Goal: Task Accomplishment & Management: Use online tool/utility

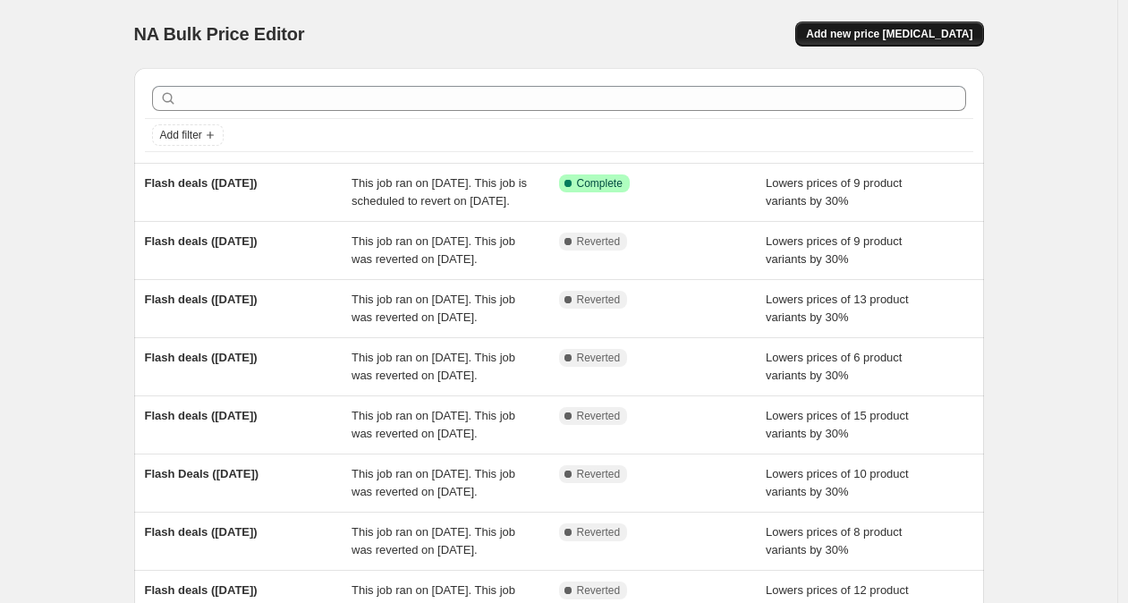
click at [950, 39] on span "Add new price [MEDICAL_DATA]" at bounding box center [889, 34] width 166 height 14
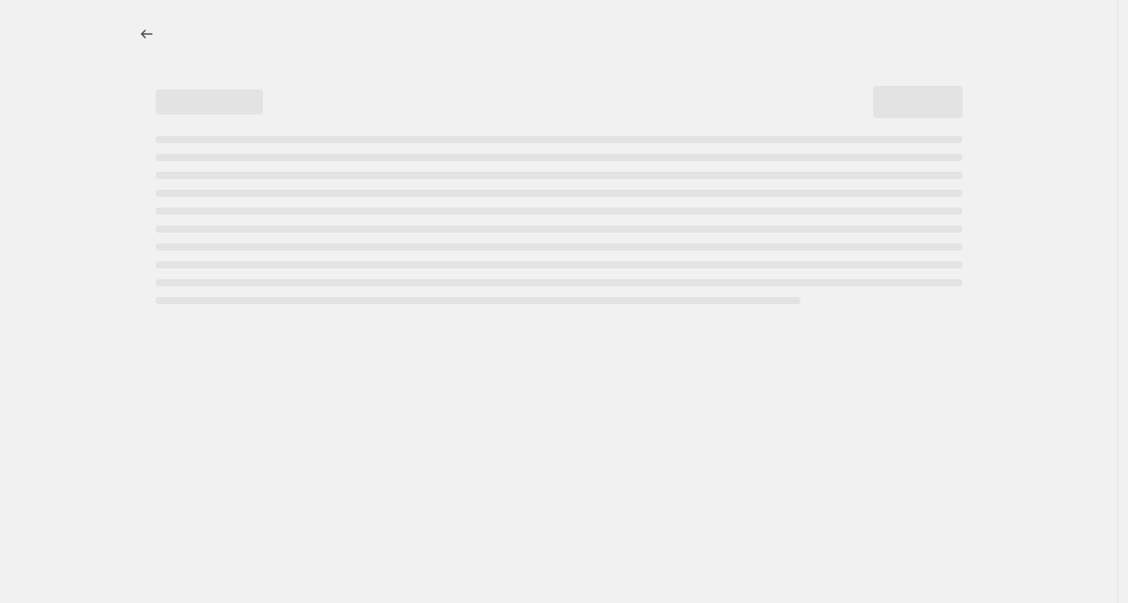
select select "percentage"
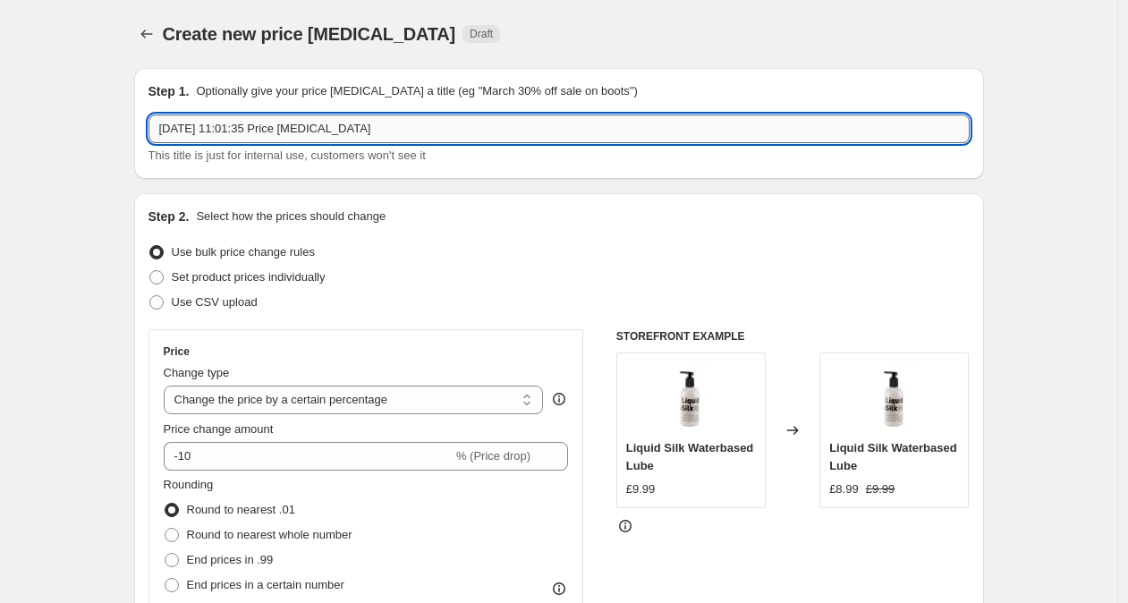
click at [446, 126] on input "[DATE] 11:01:35 Price [MEDICAL_DATA]" at bounding box center [558, 128] width 821 height 29
drag, startPoint x: 404, startPoint y: 131, endPoint x: 122, endPoint y: 119, distance: 281.9
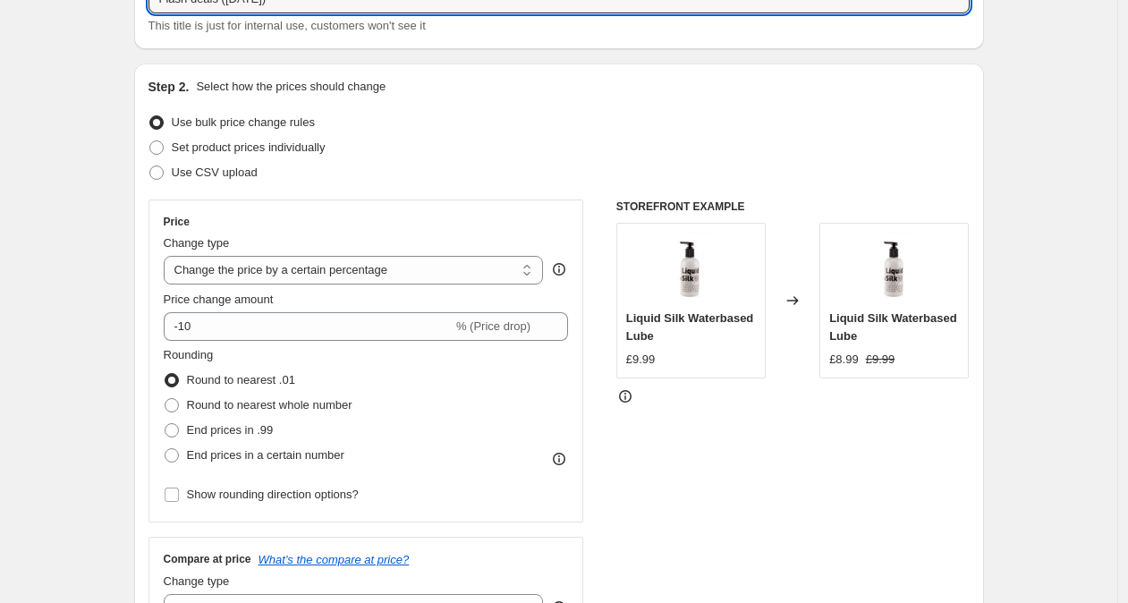
scroll to position [140, 0]
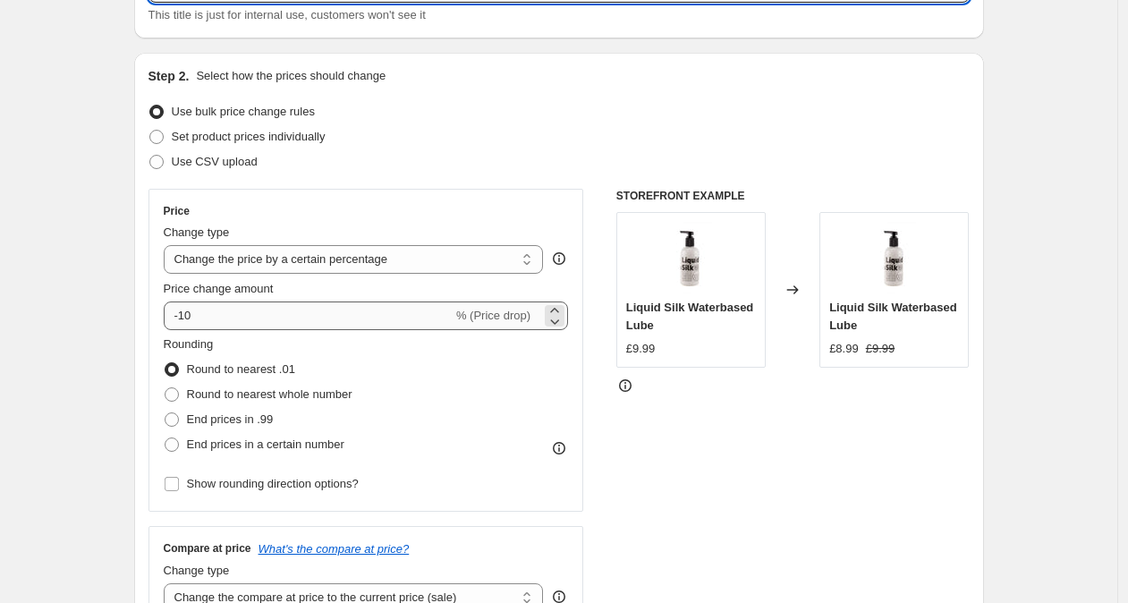
type input "Flash deals ([DATE])"
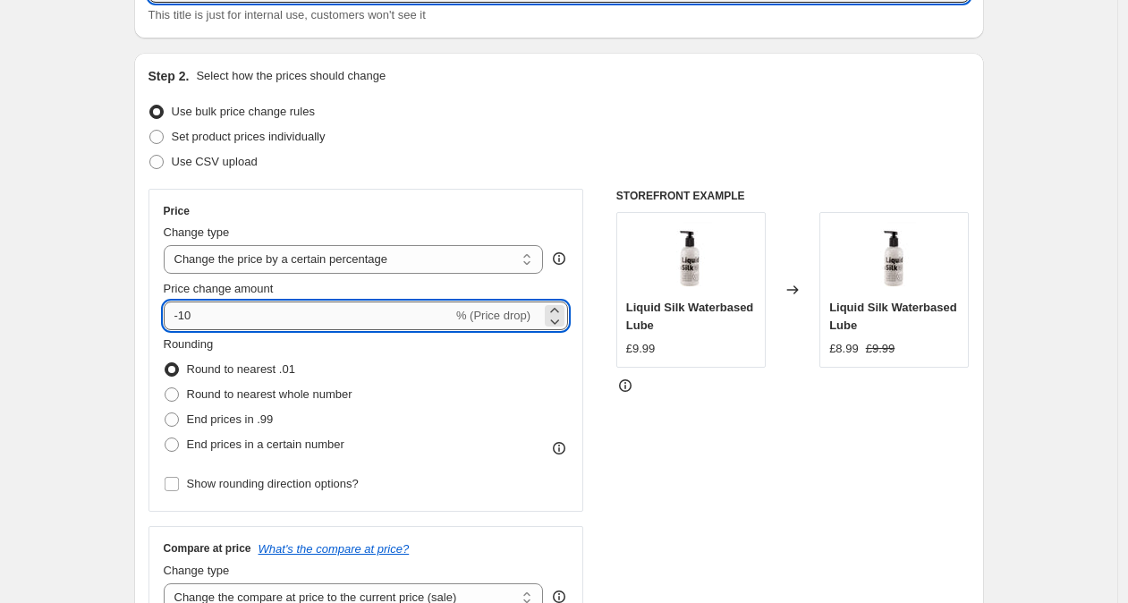
click at [191, 317] on input "-10" at bounding box center [308, 315] width 289 height 29
type input "-30"
click at [445, 114] on div "Use bulk price change rules" at bounding box center [558, 111] width 821 height 25
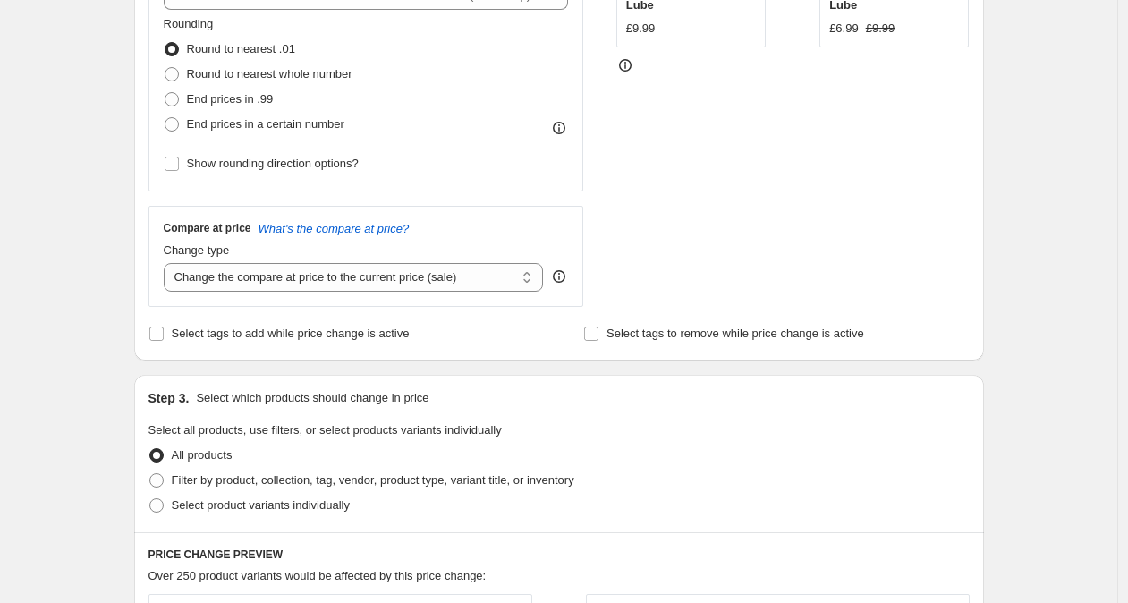
scroll to position [468, 0]
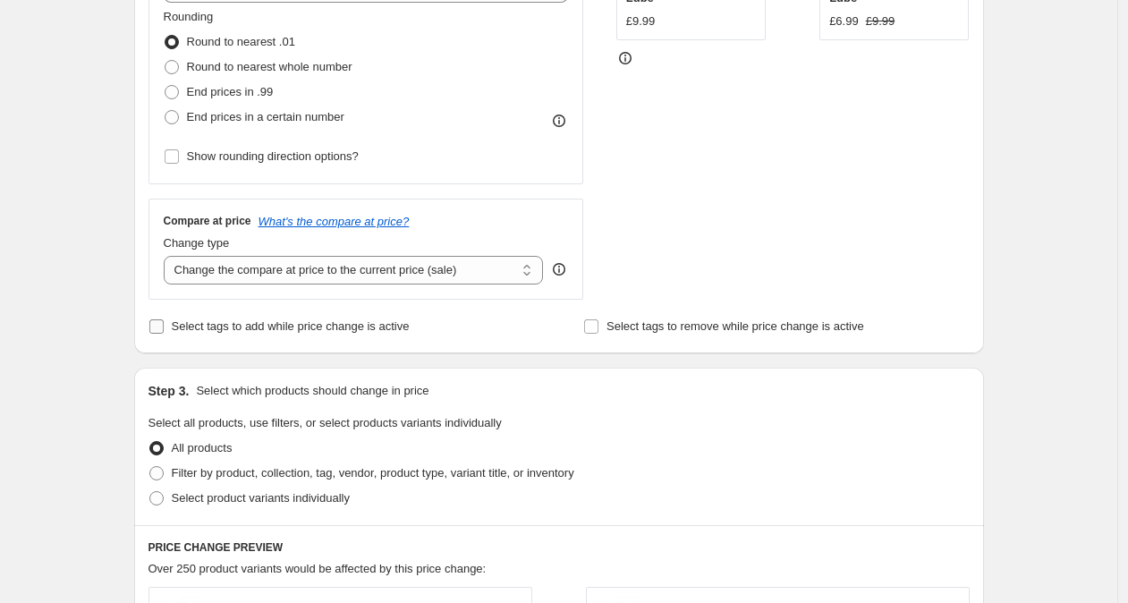
click at [373, 332] on span "Select tags to add while price change is active" at bounding box center [291, 325] width 238 height 13
click at [164, 332] on input "Select tags to add while price change is active" at bounding box center [156, 326] width 14 height 14
checkbox input "true"
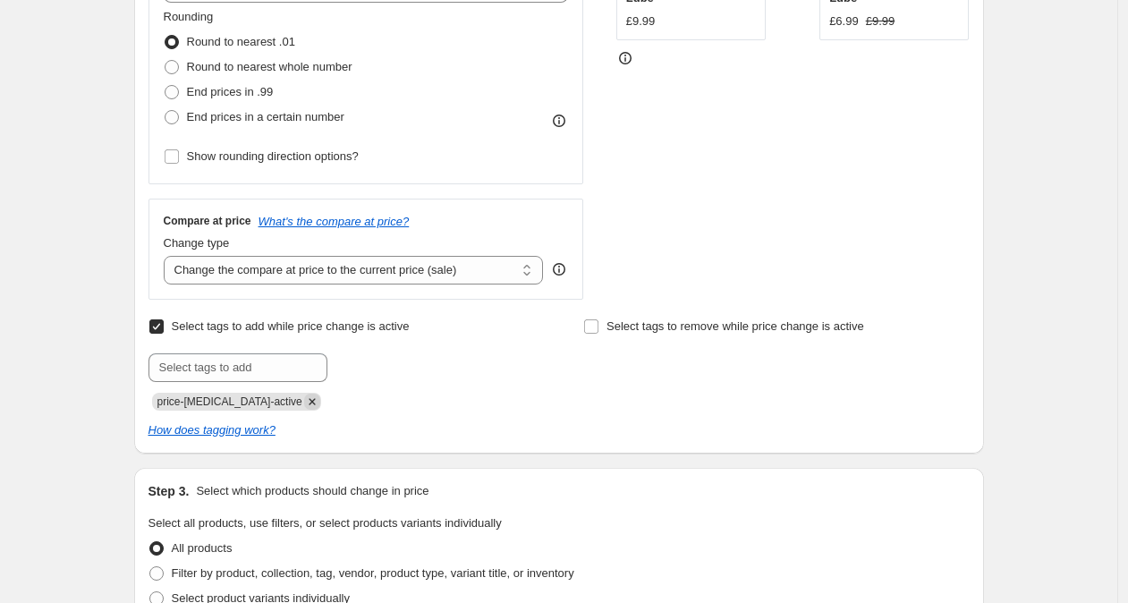
click at [304, 398] on icon "Remove price-change-job-active" at bounding box center [312, 401] width 16 height 16
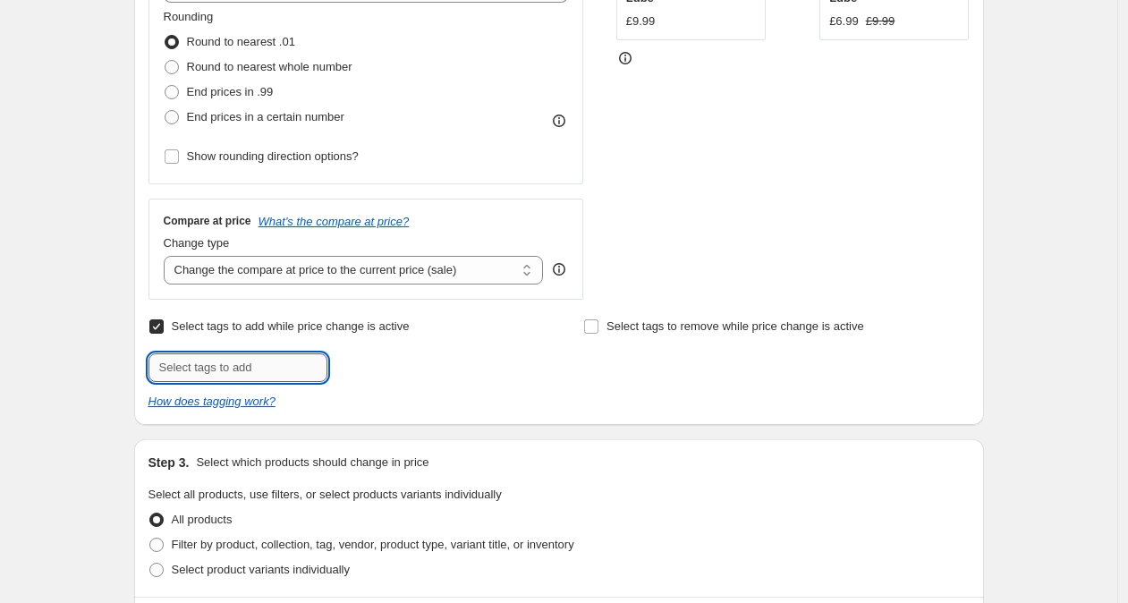
click at [274, 367] on input "text" at bounding box center [237, 367] width 179 height 29
type input "flash-deals"
click at [401, 364] on span "flash-deals" at bounding box center [394, 365] width 56 height 13
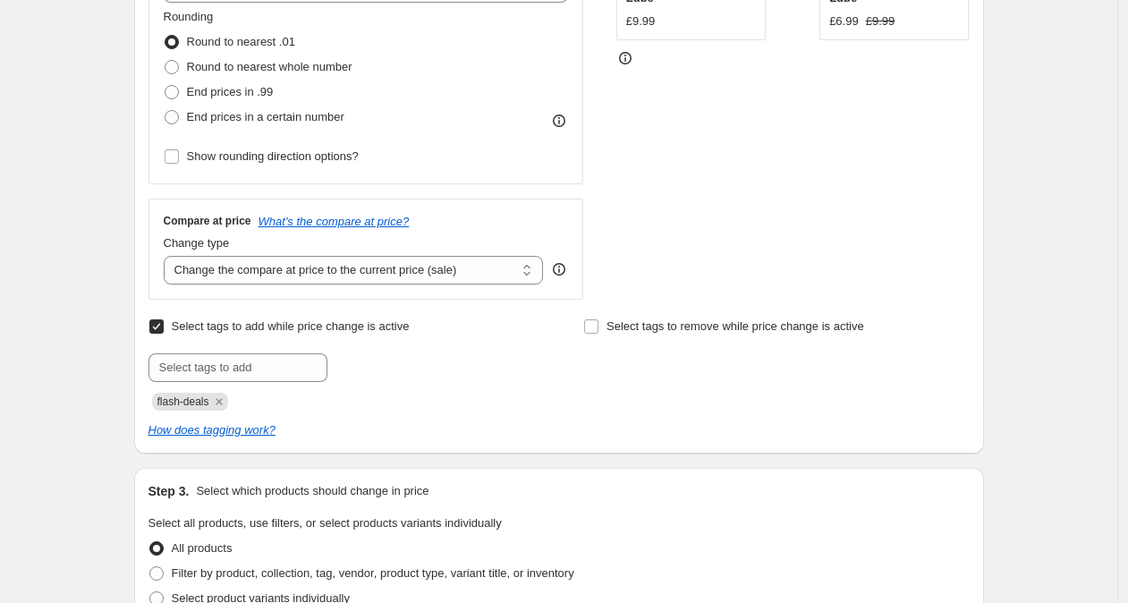
click at [458, 366] on div at bounding box center [340, 367] width 385 height 29
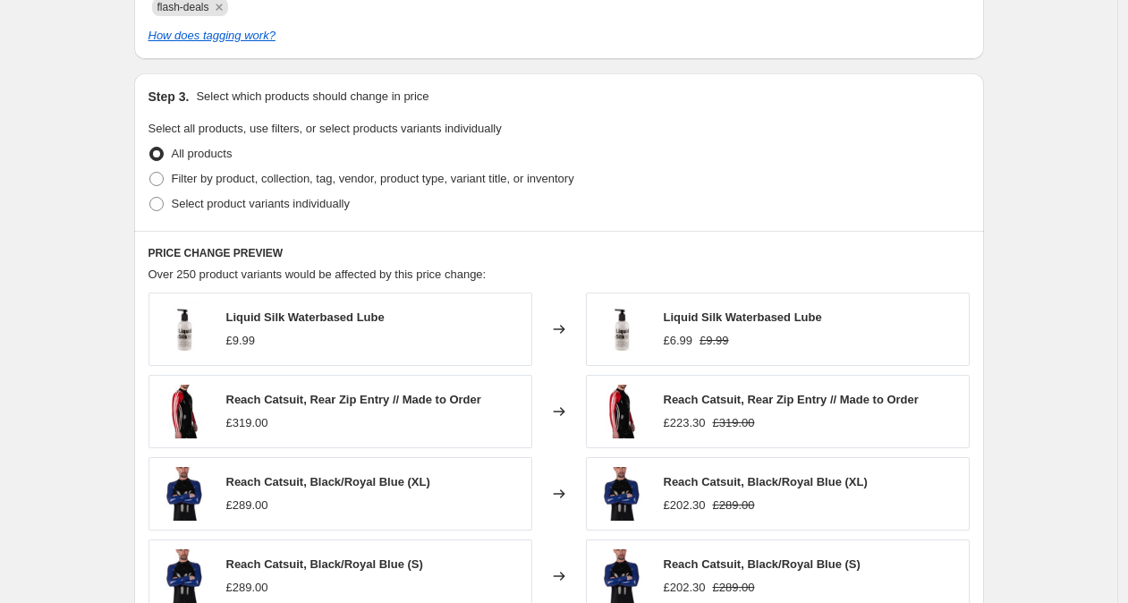
scroll to position [863, 0]
click at [245, 206] on span "Select product variants individually" at bounding box center [261, 202] width 178 height 13
click at [150, 197] on input "Select product variants individually" at bounding box center [149, 196] width 1 height 1
radio input "true"
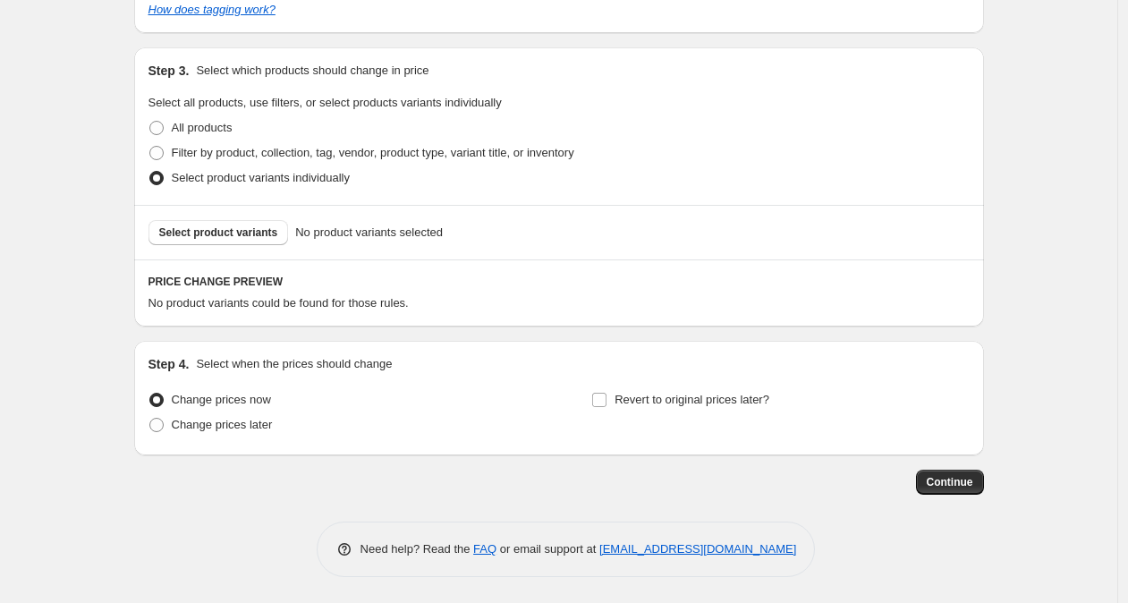
scroll to position [889, 0]
click at [233, 235] on span "Select product variants" at bounding box center [218, 231] width 119 height 14
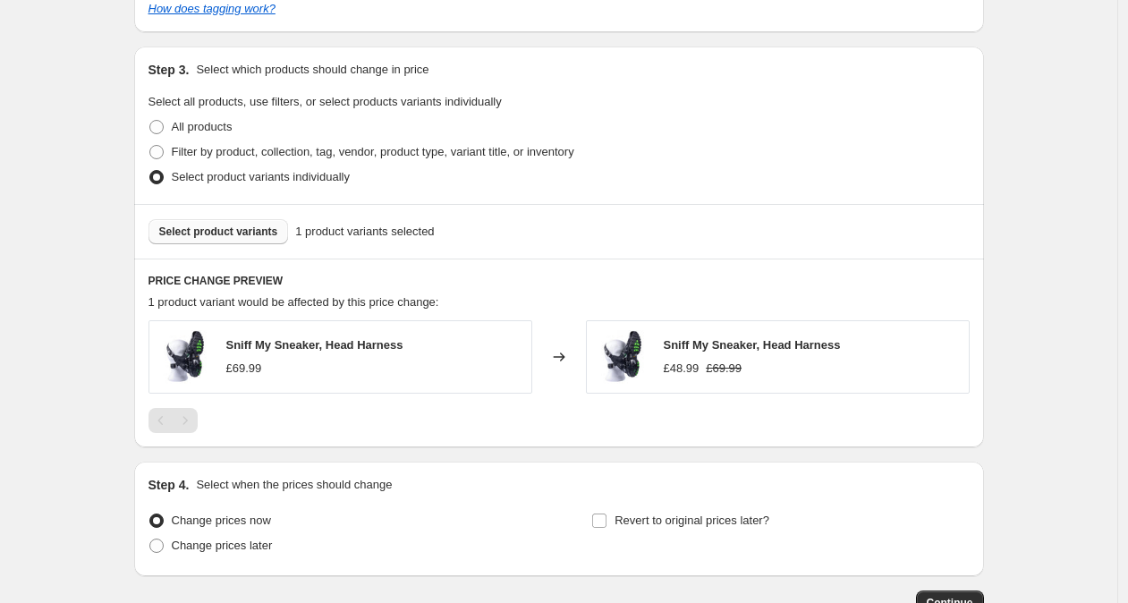
click at [251, 238] on button "Select product variants" at bounding box center [218, 231] width 140 height 25
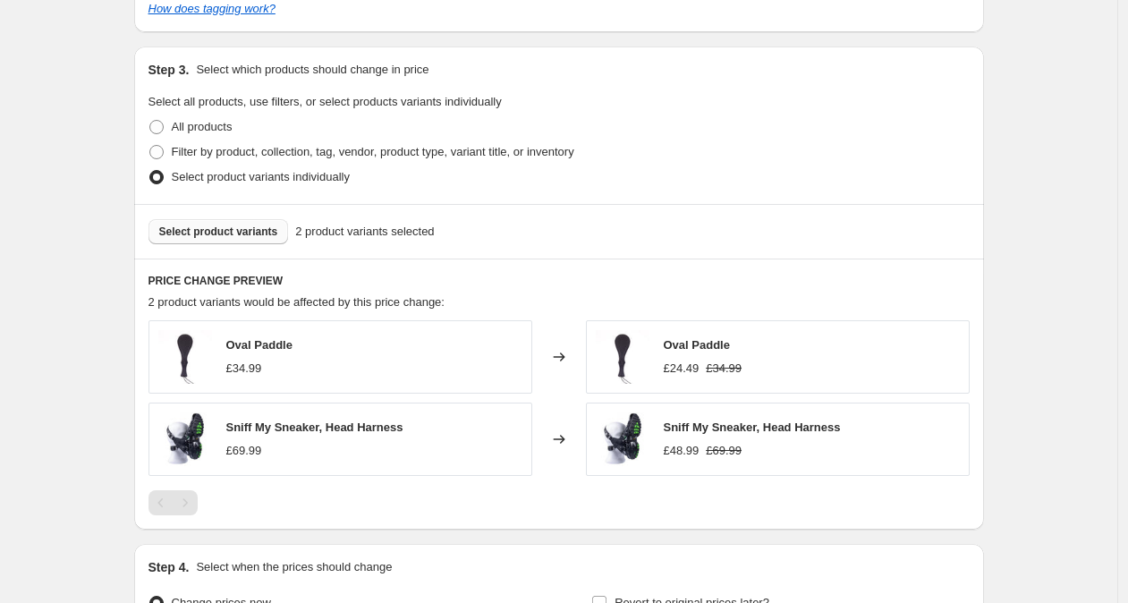
click at [229, 234] on span "Select product variants" at bounding box center [218, 231] width 119 height 14
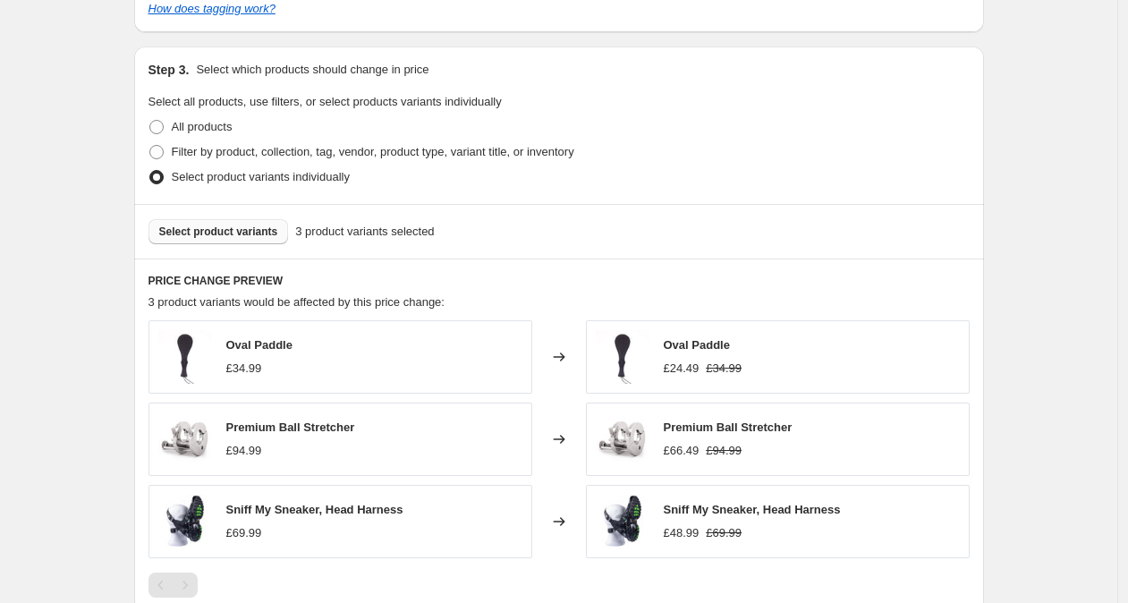
click at [1005, 411] on div "Create new price [MEDICAL_DATA]. This page is ready Create new price [MEDICAL_D…" at bounding box center [559, 0] width 892 height 1778
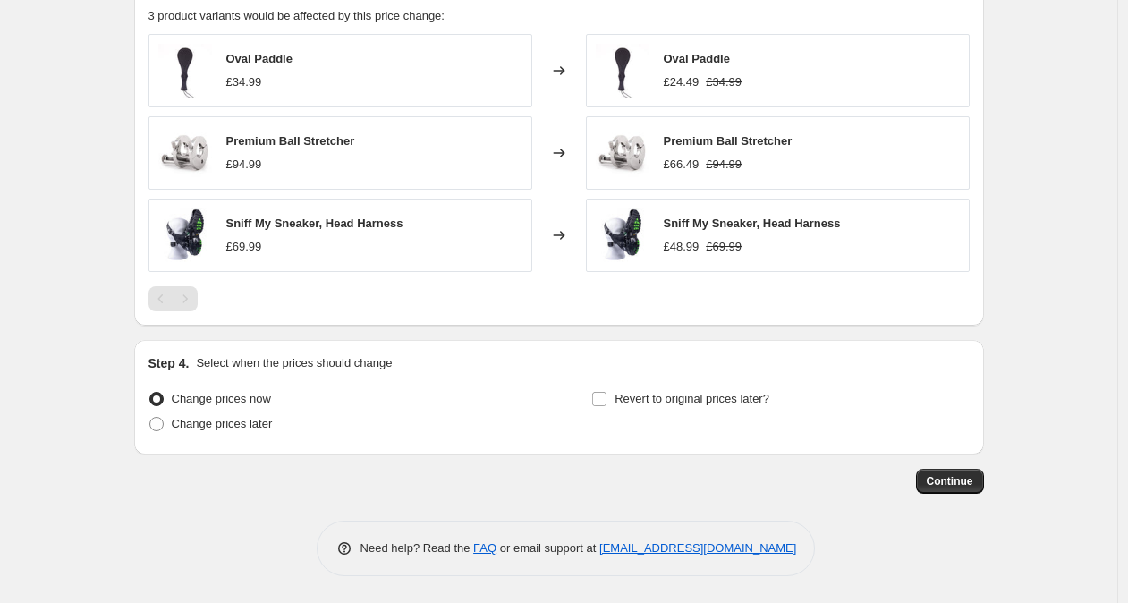
scroll to position [1010, 0]
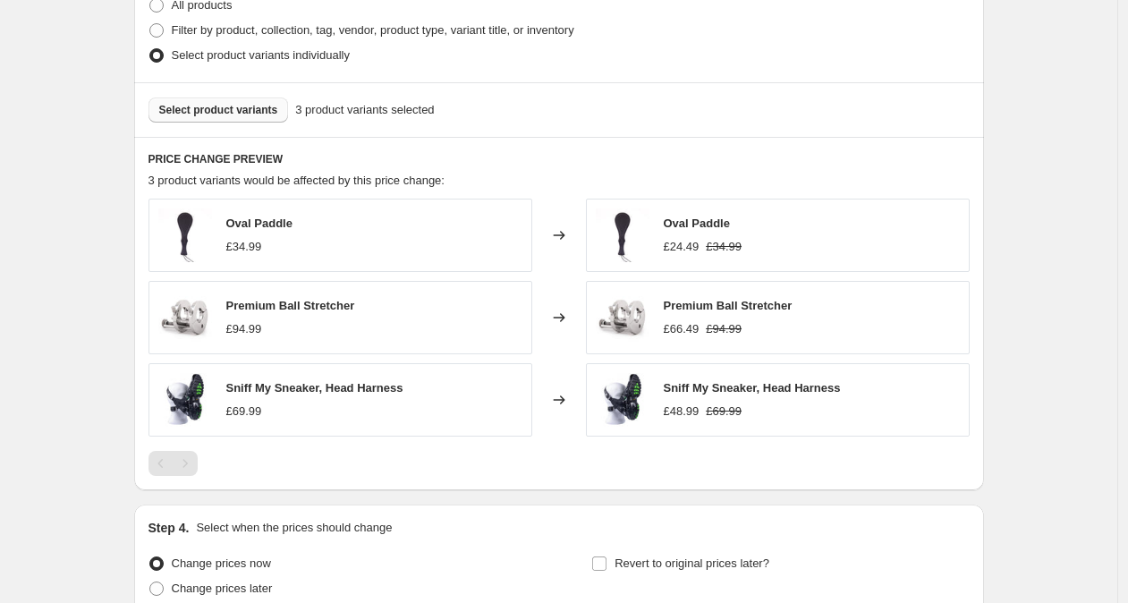
click at [274, 120] on button "Select product variants" at bounding box center [218, 109] width 140 height 25
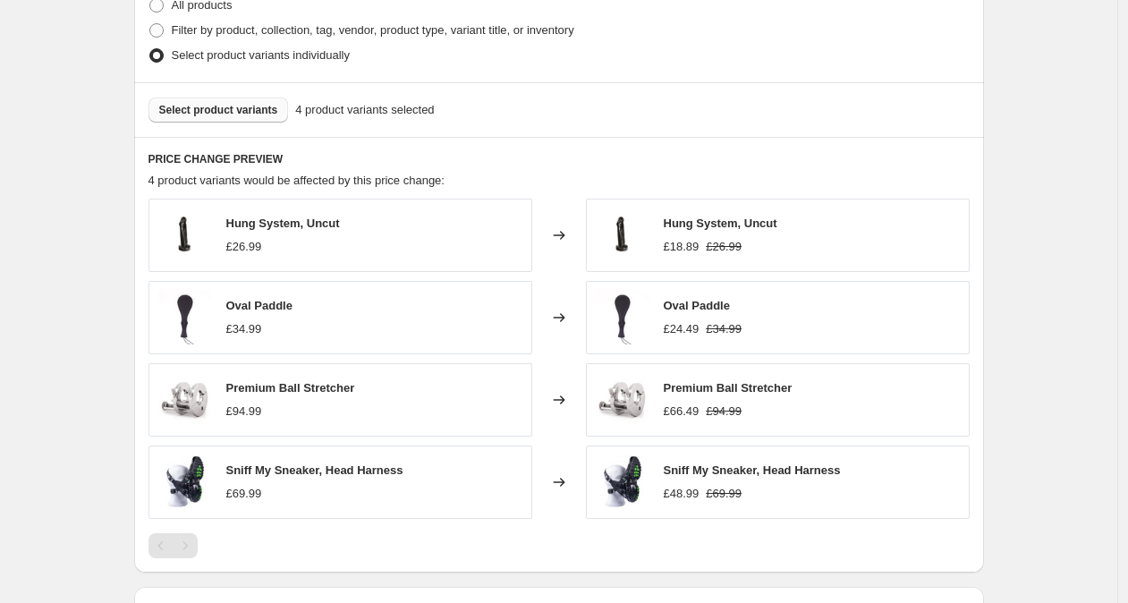
click at [241, 107] on span "Select product variants" at bounding box center [218, 110] width 119 height 14
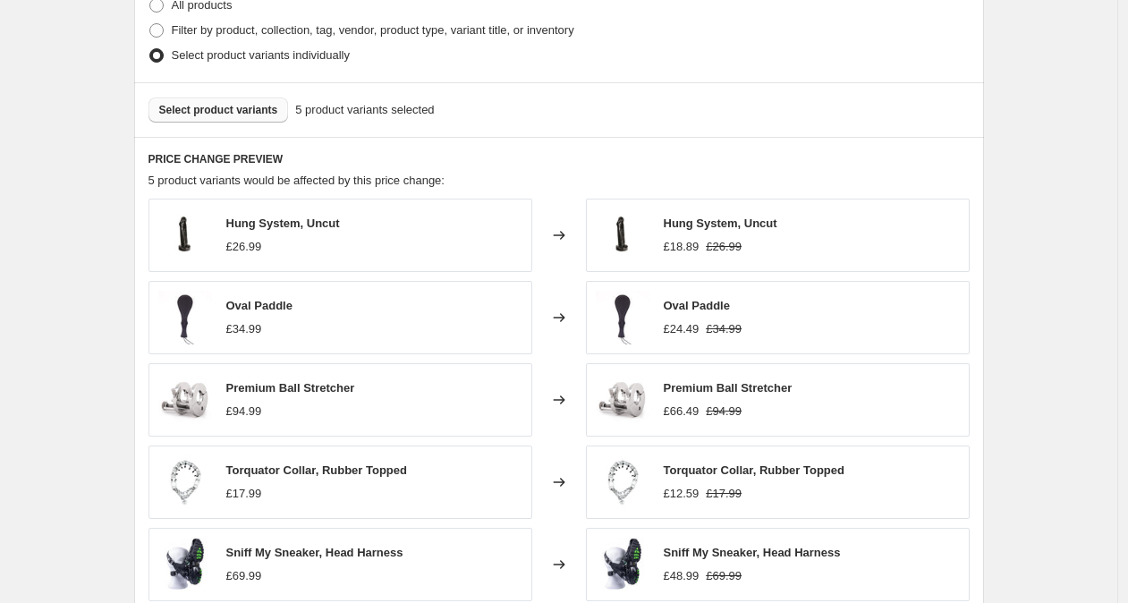
click at [276, 105] on span "Select product variants" at bounding box center [218, 110] width 119 height 14
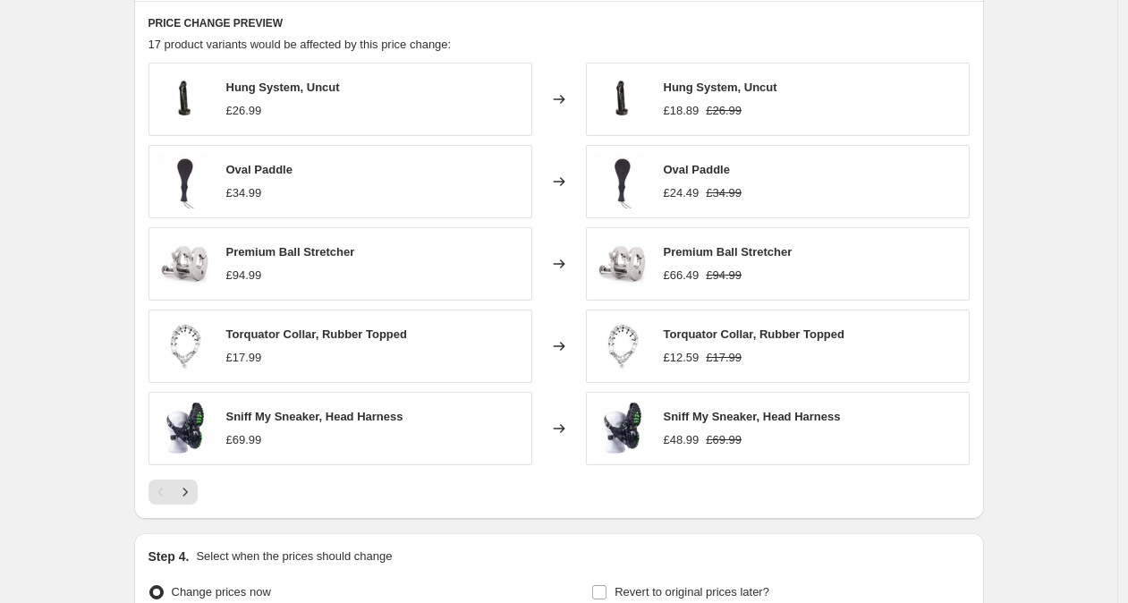
scroll to position [1142, 0]
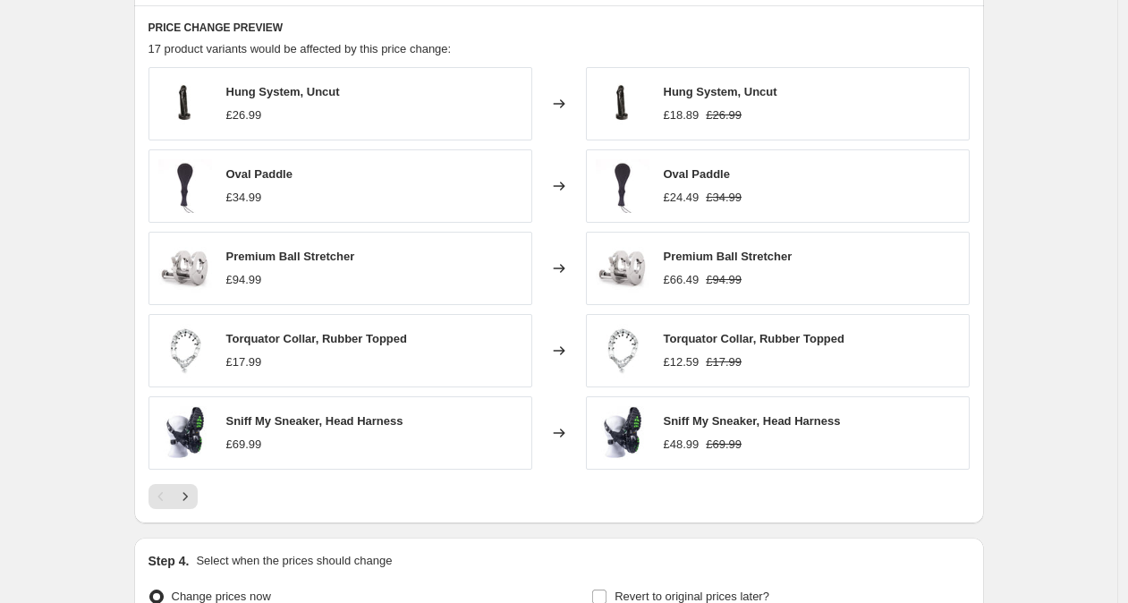
click at [193, 497] on icon "Next" at bounding box center [185, 496] width 18 height 18
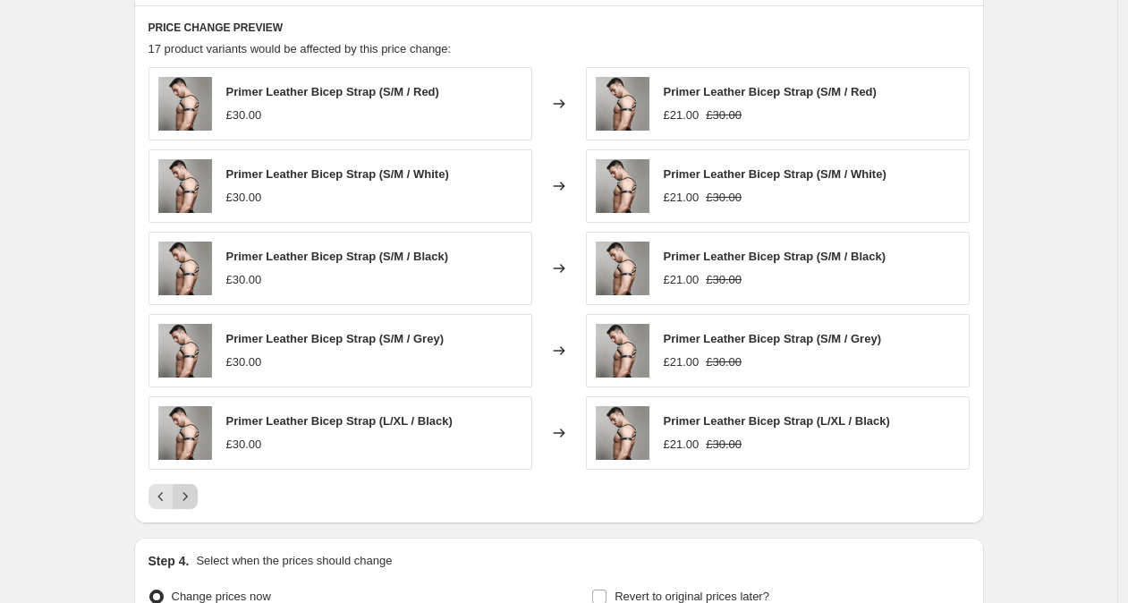
click at [184, 494] on icon "Next" at bounding box center [185, 496] width 18 height 18
click at [190, 499] on icon "Next" at bounding box center [185, 496] width 18 height 18
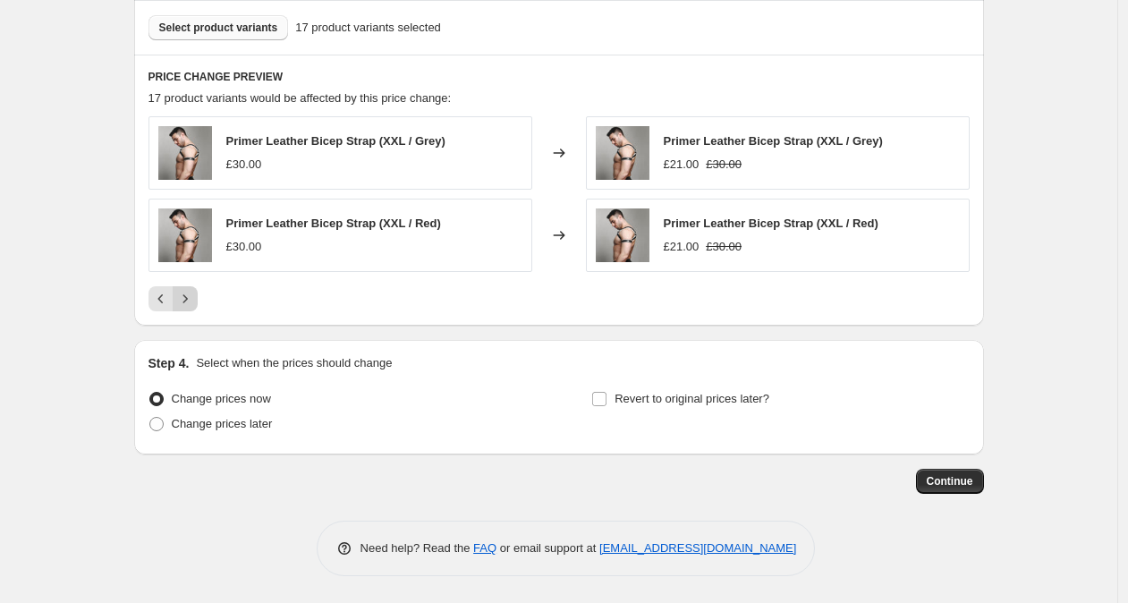
scroll to position [1093, 0]
click at [270, 427] on span "Change prices later" at bounding box center [222, 423] width 101 height 13
click at [150, 418] on input "Change prices later" at bounding box center [149, 417] width 1 height 1
radio input "true"
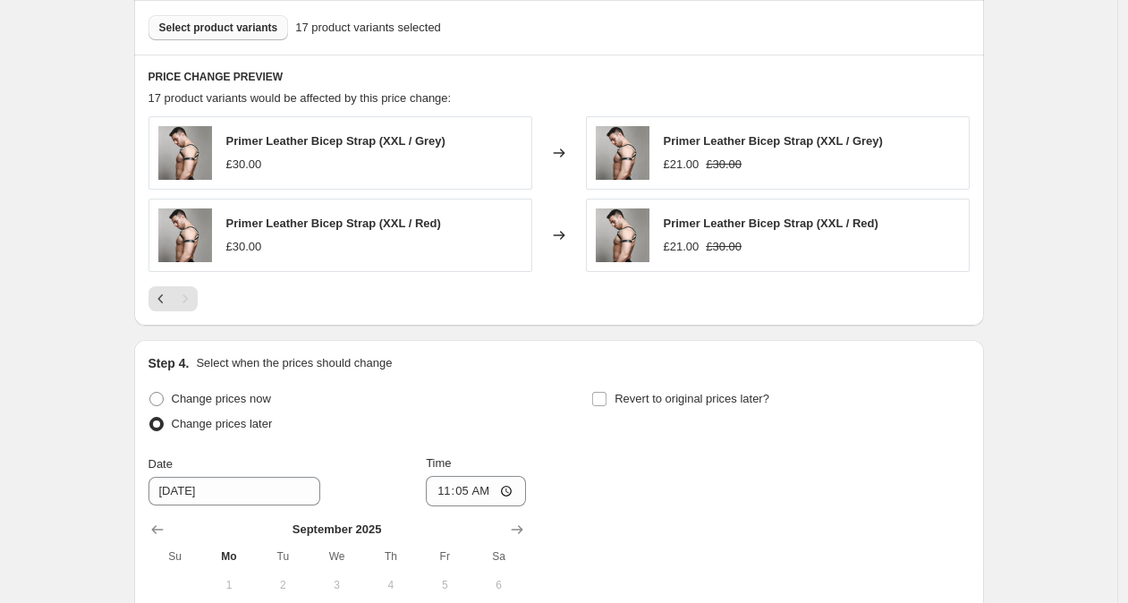
scroll to position [1398, 0]
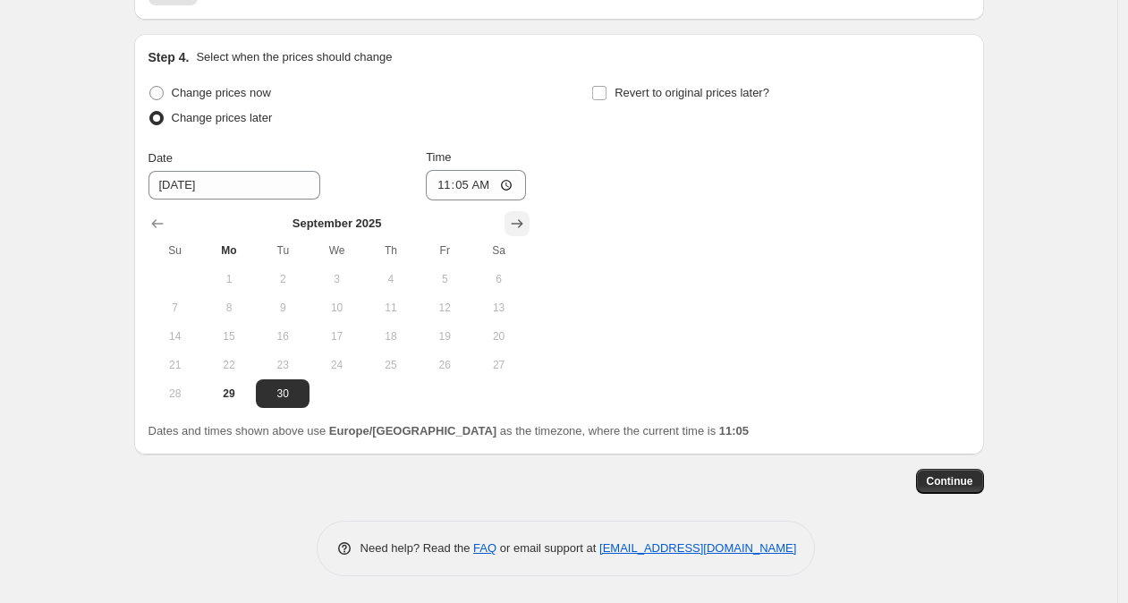
click at [519, 214] on button "Show next month, October 2025" at bounding box center [516, 223] width 25 height 25
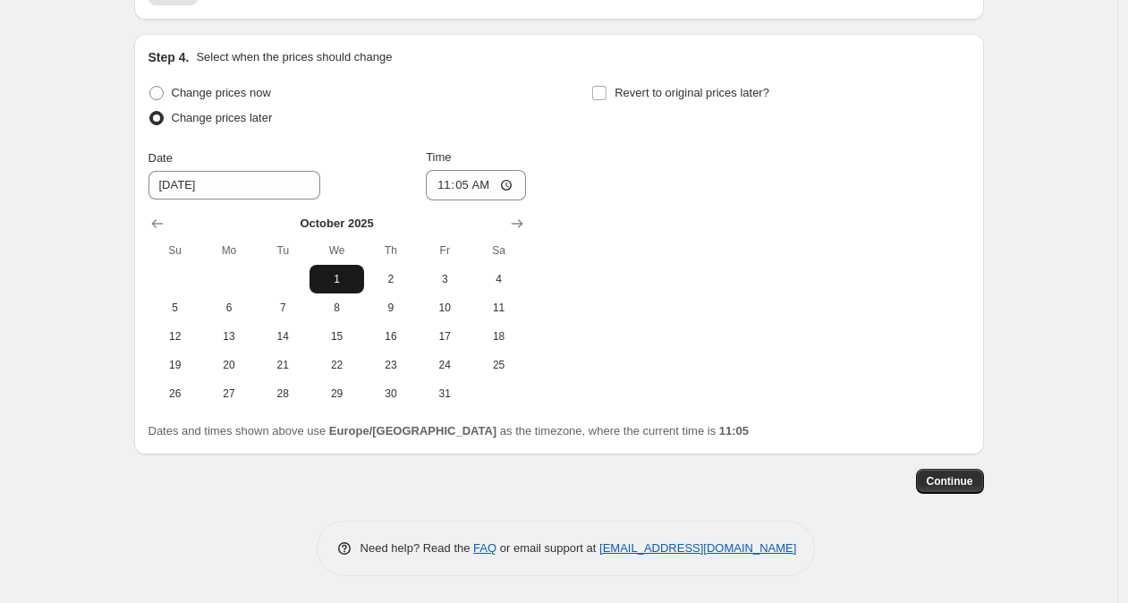
click at [363, 277] on button "1" at bounding box center [336, 279] width 54 height 29
type input "[DATE]"
click at [469, 190] on input "11:05" at bounding box center [476, 185] width 100 height 30
type input "10:00"
click at [601, 92] on input "Revert to original prices later?" at bounding box center [599, 93] width 14 height 14
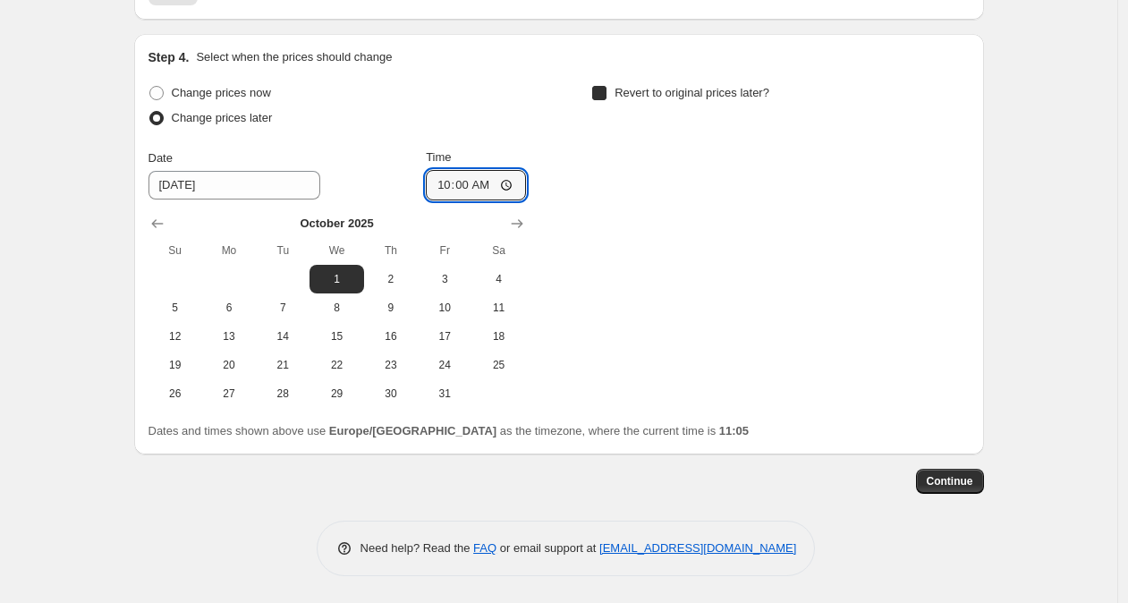
checkbox input "true"
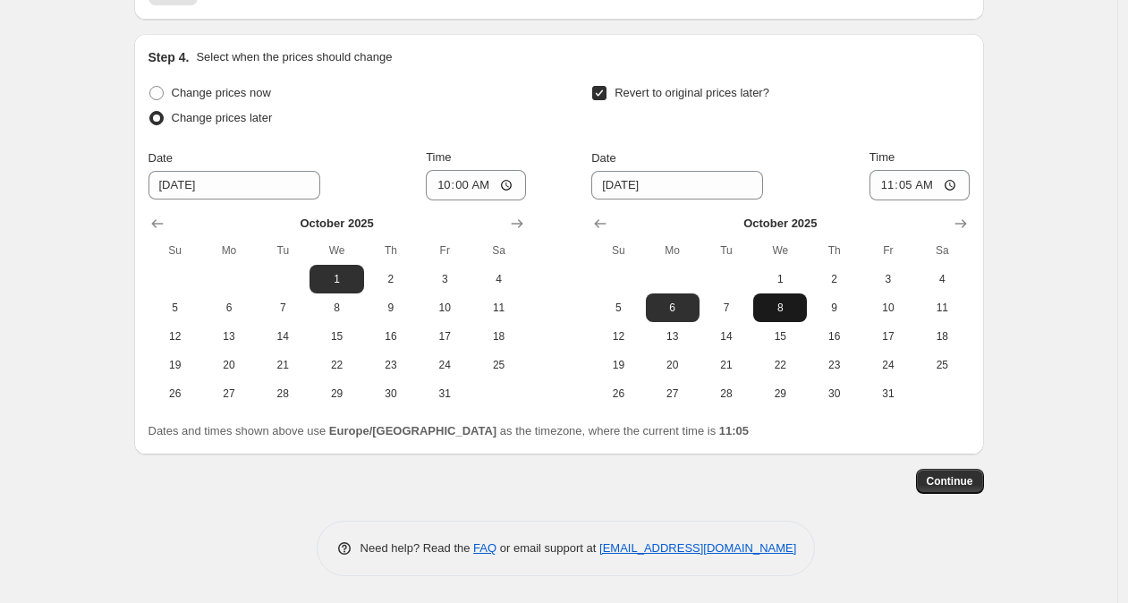
click at [792, 319] on button "8" at bounding box center [780, 307] width 54 height 29
type input "[DATE]"
click at [907, 187] on input "11:05" at bounding box center [919, 185] width 100 height 30
type input "09:00"
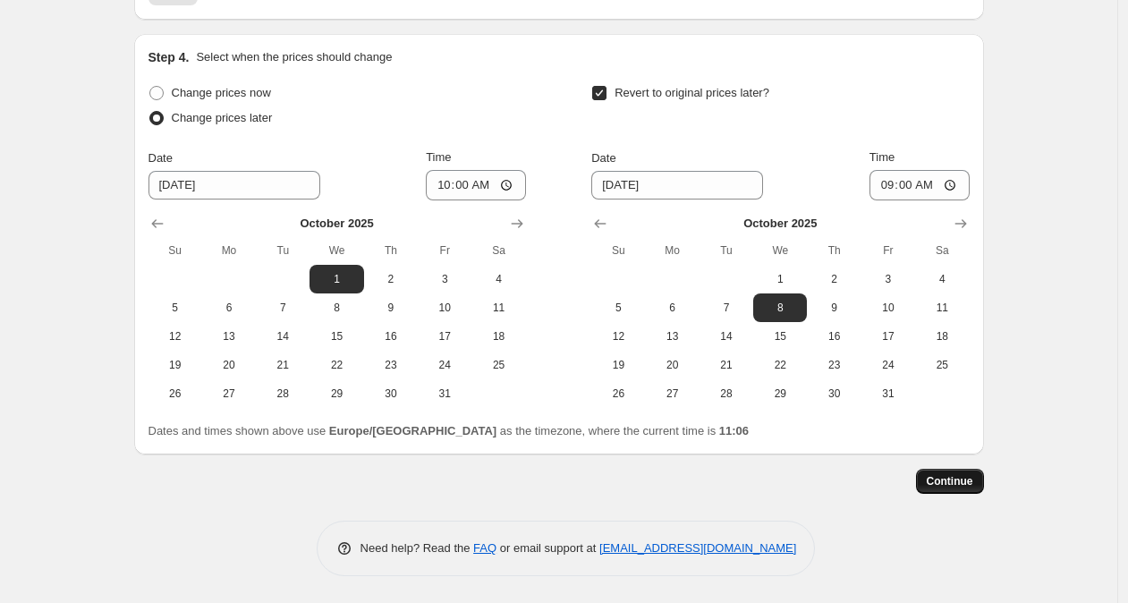
click at [950, 486] on span "Continue" at bounding box center [949, 481] width 46 height 14
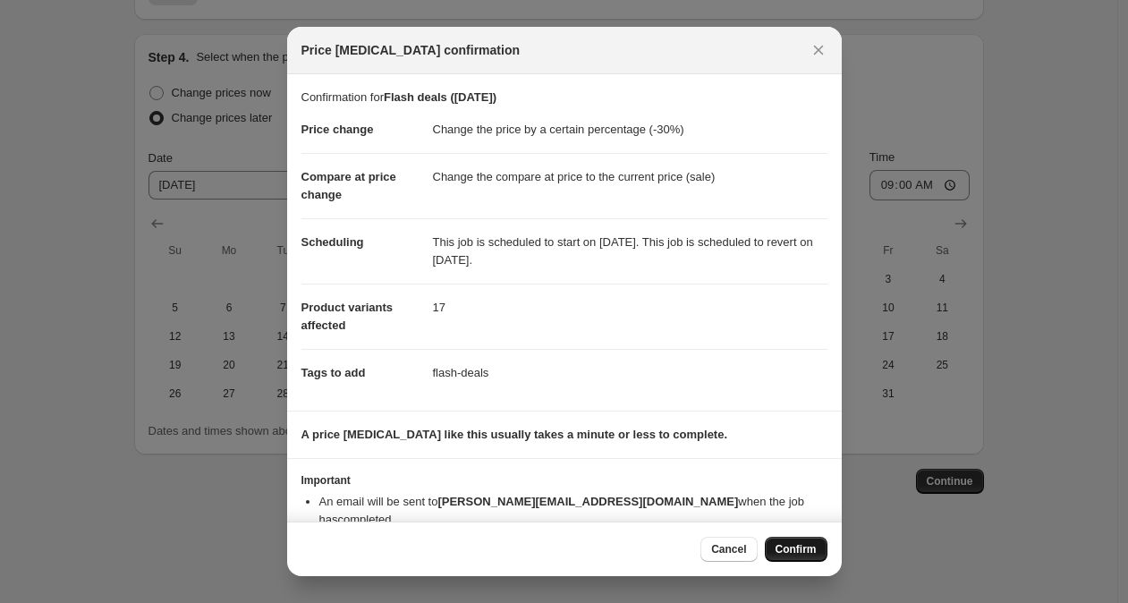
click at [808, 547] on span "Confirm" at bounding box center [795, 549] width 41 height 14
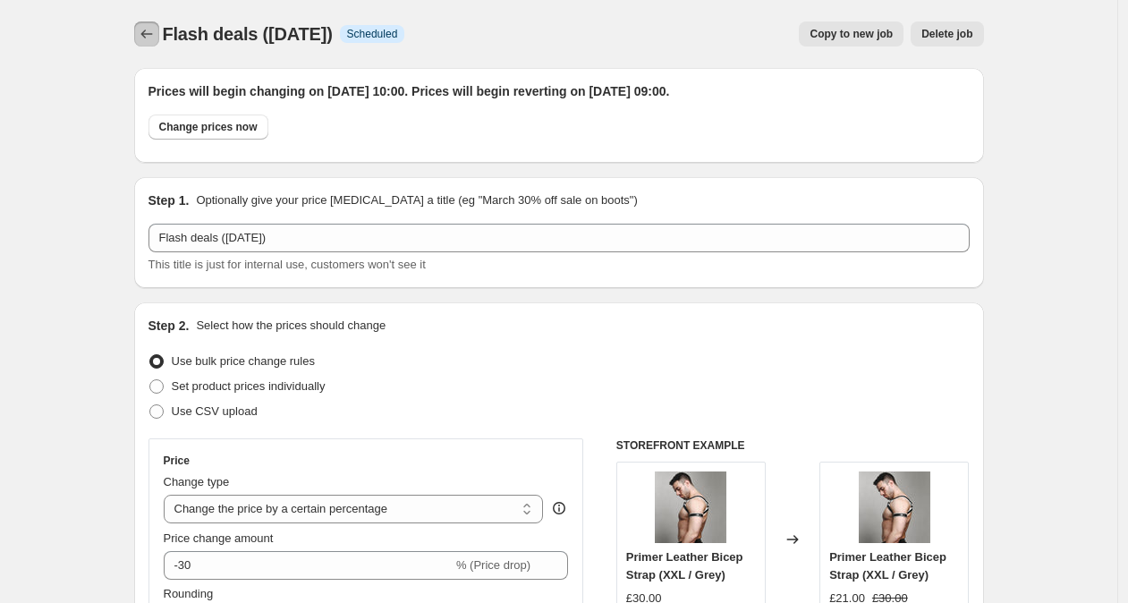
click at [152, 34] on icon "Price change jobs" at bounding box center [146, 34] width 12 height 9
